Goal: Task Accomplishment & Management: Manage account settings

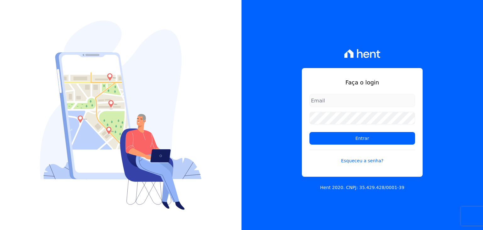
type input "[PERSON_NAME][EMAIL_ADDRESS][DOMAIN_NAME]"
click at [336, 102] on input "[PERSON_NAME][EMAIL_ADDRESS][DOMAIN_NAME]" at bounding box center [363, 100] width 106 height 13
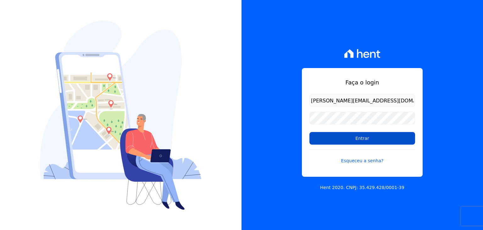
click at [322, 137] on input "Entrar" at bounding box center [363, 138] width 106 height 13
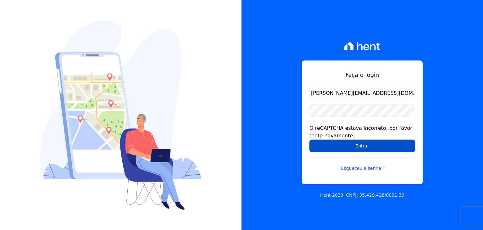
click at [322, 145] on input "Entrar" at bounding box center [363, 145] width 106 height 13
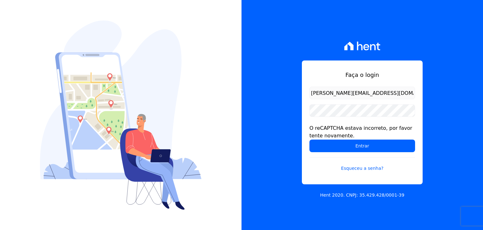
click at [322, 145] on input "Entrar" at bounding box center [363, 145] width 106 height 13
click at [432, 104] on div "Faça o login [EMAIL_ADDRESS][DOMAIN_NAME] O reCAPTCHA estava incorreto, por fav…" at bounding box center [363, 115] width 242 height 230
click at [386, 45] on div "Faça o login [EMAIL_ADDRESS][DOMAIN_NAME] O reCAPTCHA estava incorreto, por fav…" at bounding box center [363, 115] width 242 height 230
